Goal: Contribute content: Contribute content

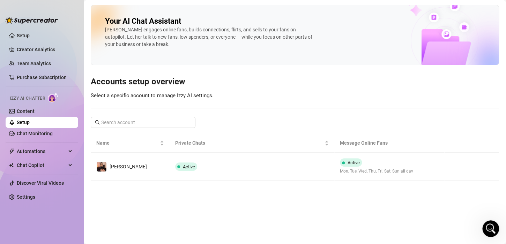
scroll to position [1, 0]
click at [30, 33] on link "Setup" at bounding box center [23, 36] width 13 height 6
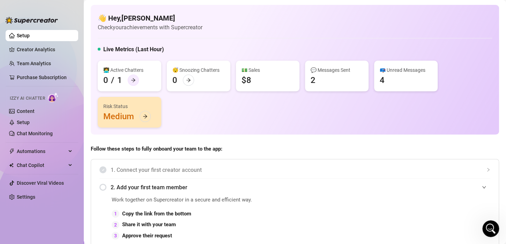
click at [131, 81] on icon "arrow-right" at bounding box center [133, 80] width 5 height 5
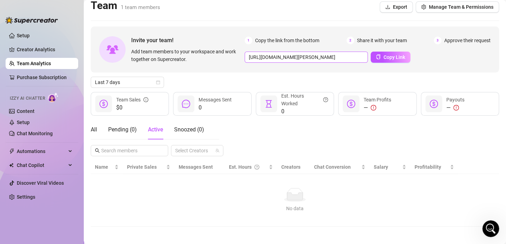
scroll to position [9, 0]
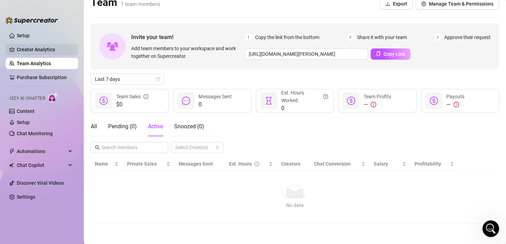
click at [36, 47] on link "Creator Analytics" at bounding box center [45, 49] width 56 height 11
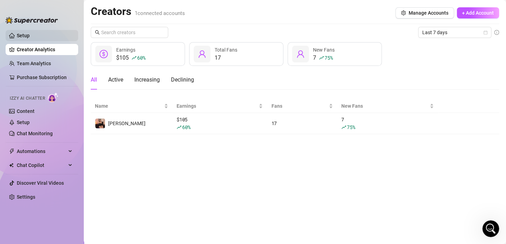
click at [29, 33] on link "Setup" at bounding box center [23, 36] width 13 height 6
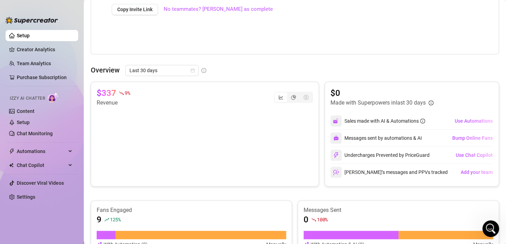
scroll to position [244, 0]
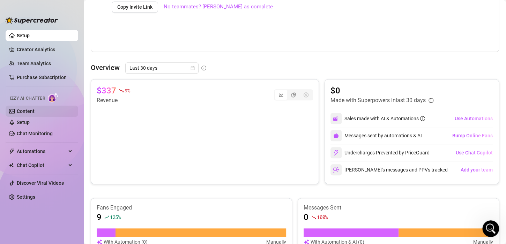
click at [30, 114] on link "Content" at bounding box center [26, 111] width 18 height 6
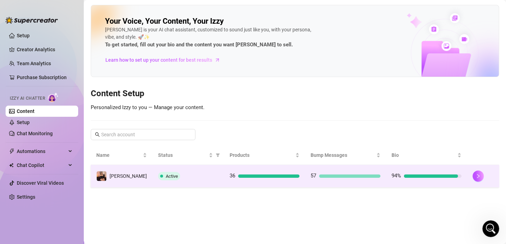
click at [349, 174] on div at bounding box center [349, 175] width 61 height 3
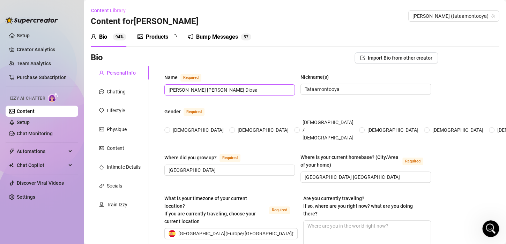
radio input "true"
type input "[DATE]"
click at [165, 36] on div "Products" at bounding box center [157, 37] width 22 height 8
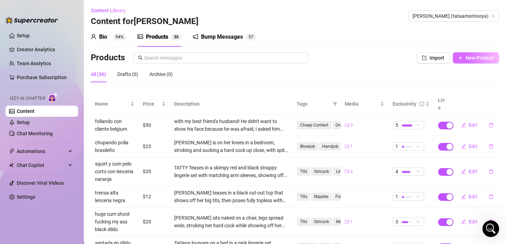
click at [472, 58] on span "New Product" at bounding box center [479, 58] width 28 height 6
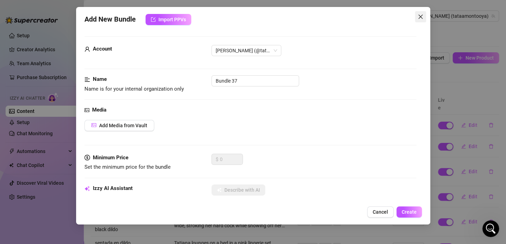
click at [420, 16] on icon "close" at bounding box center [420, 17] width 4 height 4
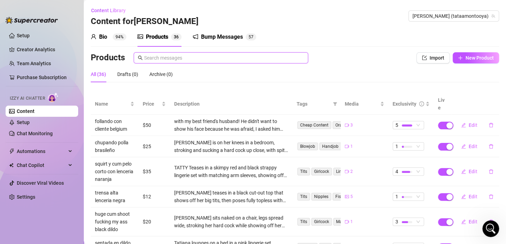
click at [185, 57] on input "text" at bounding box center [224, 58] width 160 height 8
click at [134, 76] on div "Drafts (0)" at bounding box center [127, 74] width 21 height 8
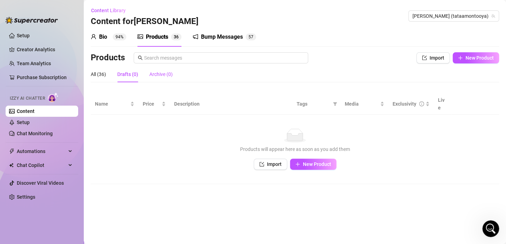
click at [164, 76] on div "Archive (0)" at bounding box center [160, 74] width 23 height 8
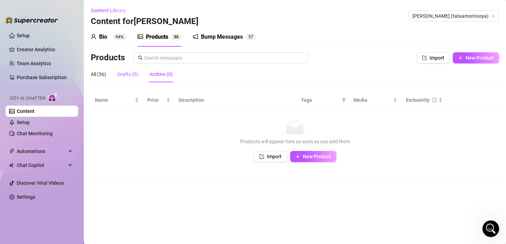
click at [130, 75] on div "Drafts (0)" at bounding box center [127, 74] width 21 height 8
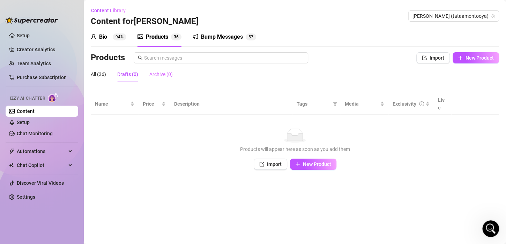
click at [170, 81] on div "Archive (0)" at bounding box center [160, 74] width 23 height 16
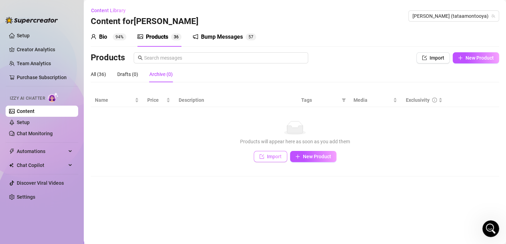
click at [278, 156] on span "Import" at bounding box center [274, 157] width 15 height 6
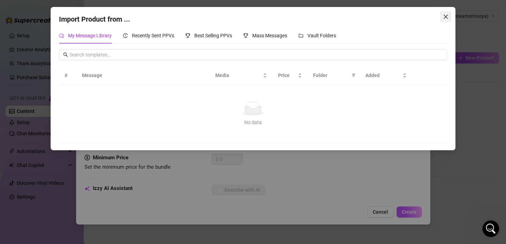
click at [444, 16] on icon "close" at bounding box center [446, 17] width 6 height 6
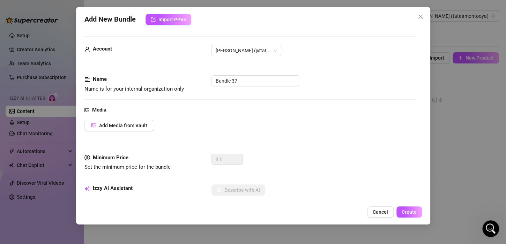
click at [417, 137] on div "Account [PERSON_NAME] (@tataamontooya) Name Name is for your internal organizat…" at bounding box center [252, 115] width 337 height 174
click at [450, 117] on div "Add New Bundle Import PPVs Account [PERSON_NAME] (@tataamontooya) Name Name is …" at bounding box center [253, 122] width 506 height 244
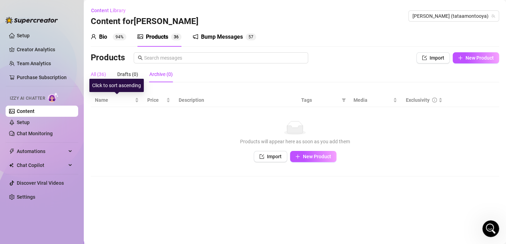
click at [103, 78] on div "All (36)" at bounding box center [98, 74] width 15 height 16
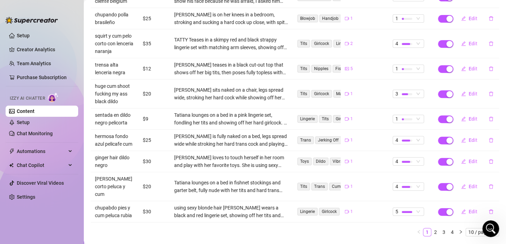
scroll to position [130, 0]
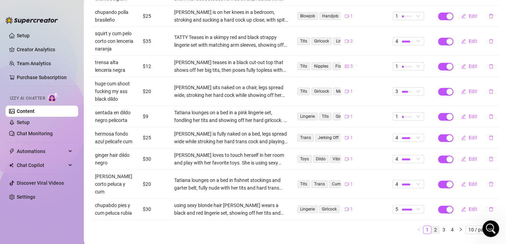
click at [432, 226] on link "2" at bounding box center [436, 230] width 8 height 8
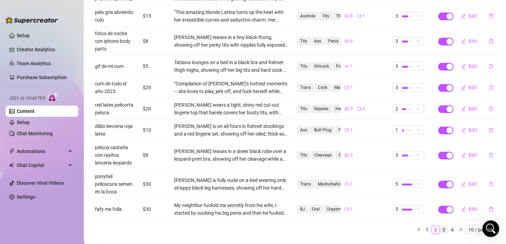
click at [440, 226] on link "3" at bounding box center [444, 230] width 8 height 8
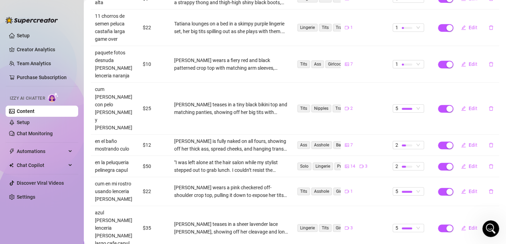
scroll to position [161, 0]
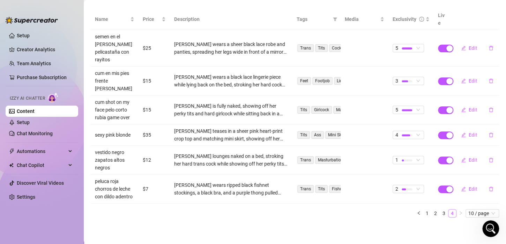
scroll to position [69, 0]
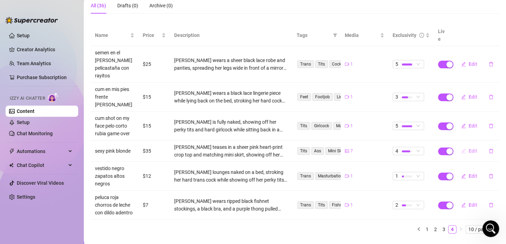
click at [469, 148] on span "Edit" at bounding box center [473, 151] width 9 height 6
type textarea "delicious blonde in sexy pink lingerie teases the camera, showing off her juicy…"
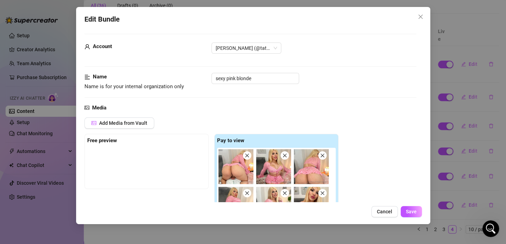
scroll to position [0, 0]
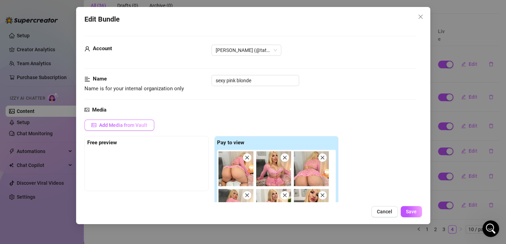
click at [141, 122] on span "Add Media from Vault" at bounding box center [123, 125] width 48 height 6
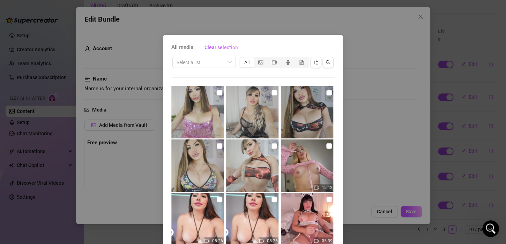
scroll to position [35, 0]
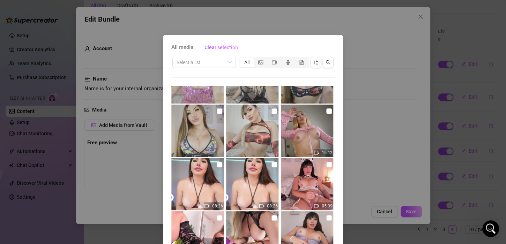
click at [314, 114] on img at bounding box center [307, 131] width 52 height 52
checkbox input "true"
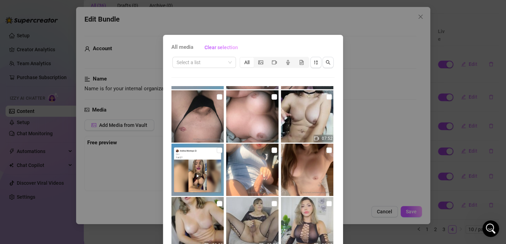
scroll to position [47, 0]
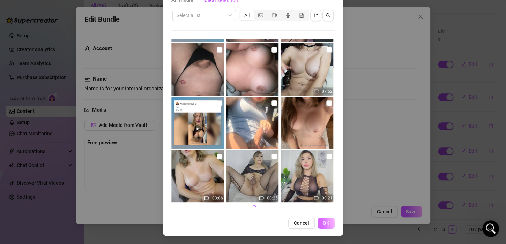
click at [324, 228] on button "OK" at bounding box center [325, 223] width 17 height 11
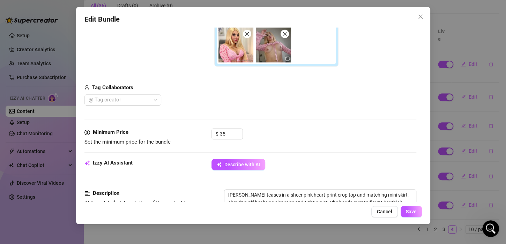
scroll to position [244, 0]
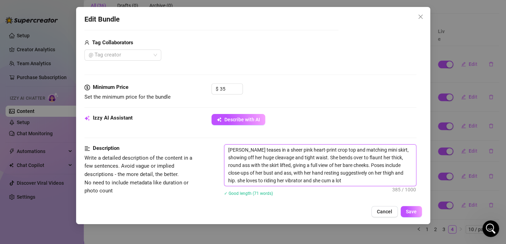
click at [312, 178] on textarea "[PERSON_NAME] teases in a sheer pink heart-print crop top and matching mini ski…" at bounding box center [320, 165] width 192 height 41
type textarea "[PERSON_NAME] teases in a sheer pink heart-print crop top and matching mini ski…"
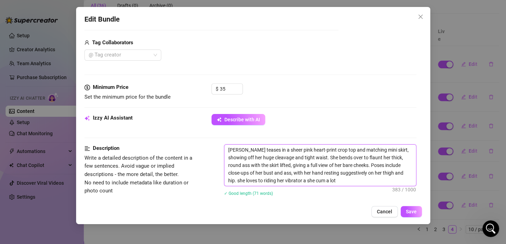
type textarea "[PERSON_NAME] teases in a sheer pink heart-print crop top and matching mini ski…"
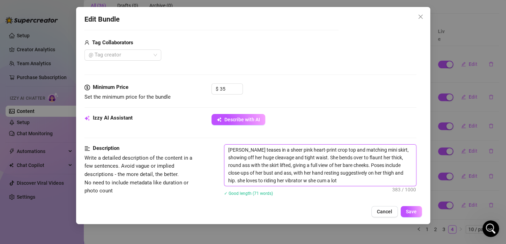
type textarea "[PERSON_NAME] teases in a sheer pink heart-print crop top and matching mini ski…"
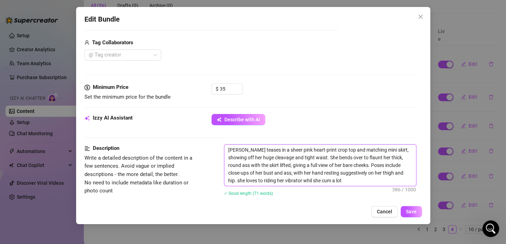
type textarea "[PERSON_NAME] teases in a sheer pink heart-print crop top and matching mini ski…"
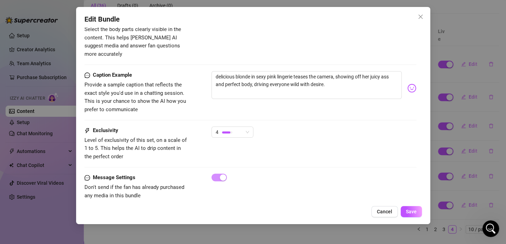
scroll to position [504, 0]
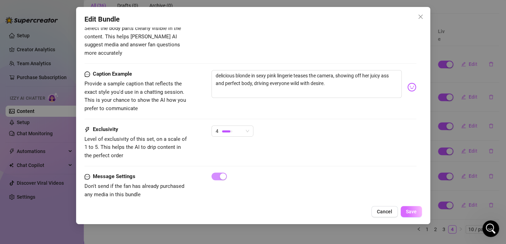
type textarea "[PERSON_NAME] teases in a sheer pink heart-print crop top and matching mini ski…"
drag, startPoint x: 409, startPoint y: 210, endPoint x: 414, endPoint y: 210, distance: 4.5
click at [414, 210] on span "Save" at bounding box center [411, 212] width 11 height 6
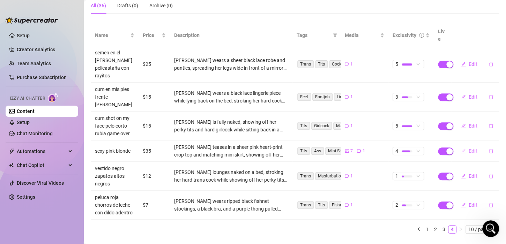
click at [469, 148] on span "Edit" at bounding box center [473, 151] width 9 height 6
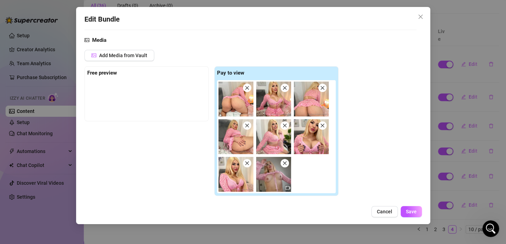
scroll to position [70, 0]
click at [406, 209] on span "Save" at bounding box center [411, 212] width 11 height 6
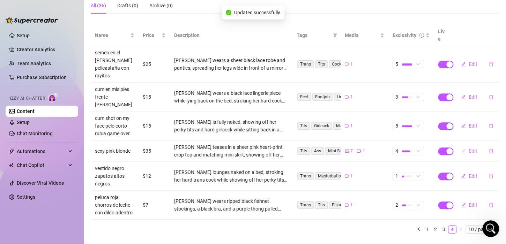
click at [469, 148] on span "Edit" at bounding box center [473, 151] width 9 height 6
type textarea "delicious blonde in sexy pink lingerie teases the camera, showing off her juicy…"
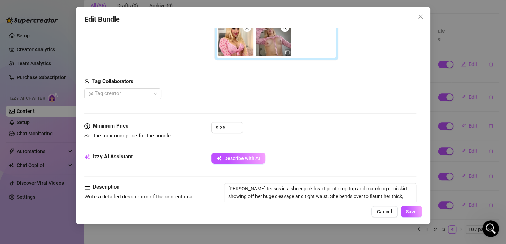
scroll to position [190, 0]
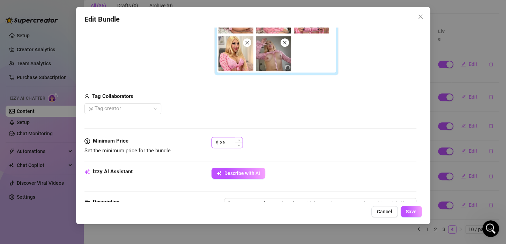
drag, startPoint x: 229, startPoint y: 136, endPoint x: 214, endPoint y: 141, distance: 15.6
click at [214, 141] on div "$ 35" at bounding box center [226, 142] width 31 height 11
drag, startPoint x: 228, startPoint y: 143, endPoint x: 196, endPoint y: 145, distance: 31.9
click at [196, 145] on div "Minimum Price Set the minimum price for the bundle $ 35" at bounding box center [250, 146] width 332 height 18
type input "40"
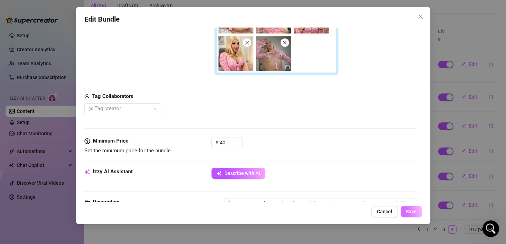
click at [411, 209] on span "Save" at bounding box center [411, 212] width 11 height 6
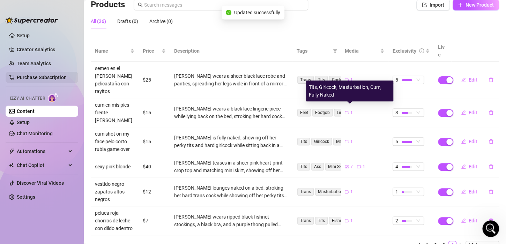
scroll to position [34, 0]
